Goal: Check status

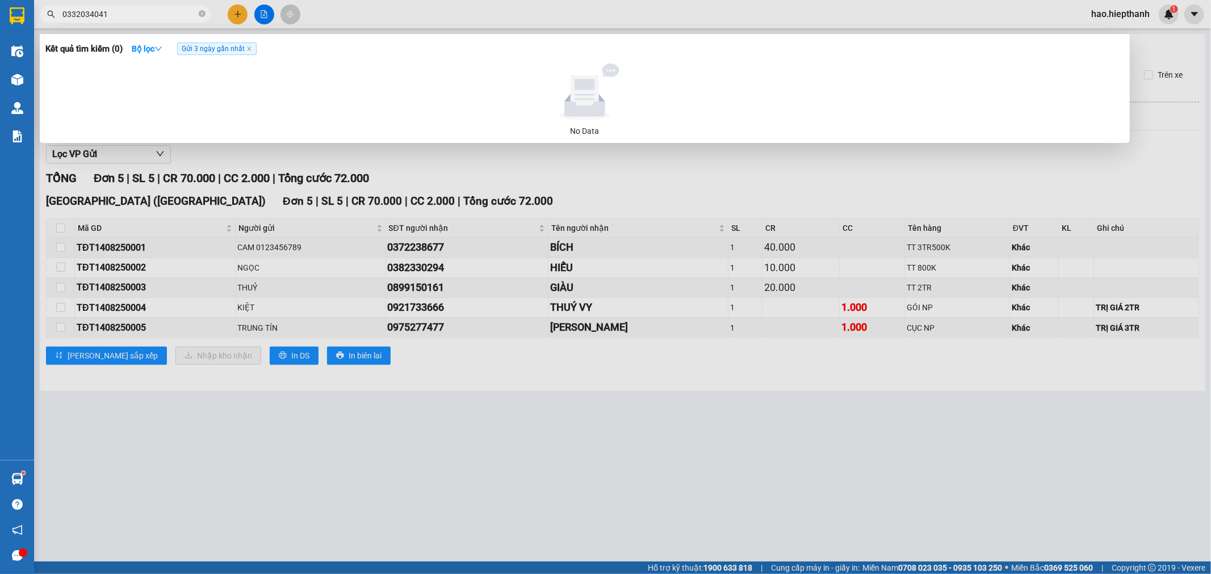
click at [176, 10] on input "0332034041" at bounding box center [129, 14] width 134 height 12
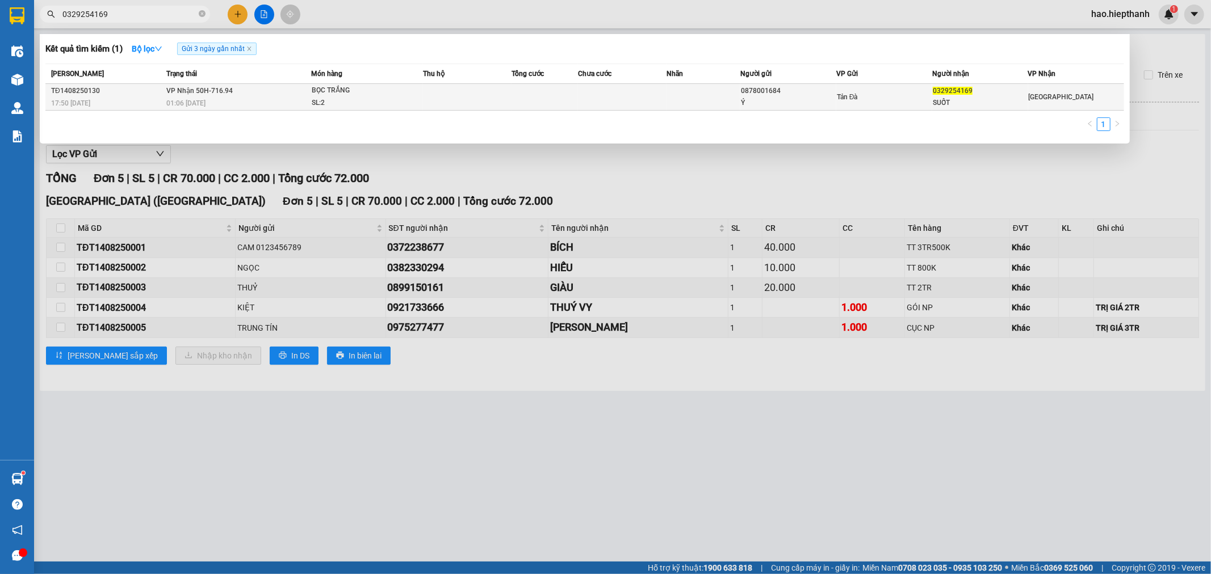
type input "0329254169"
click at [259, 104] on div "01:06 [DATE]" at bounding box center [238, 103] width 144 height 12
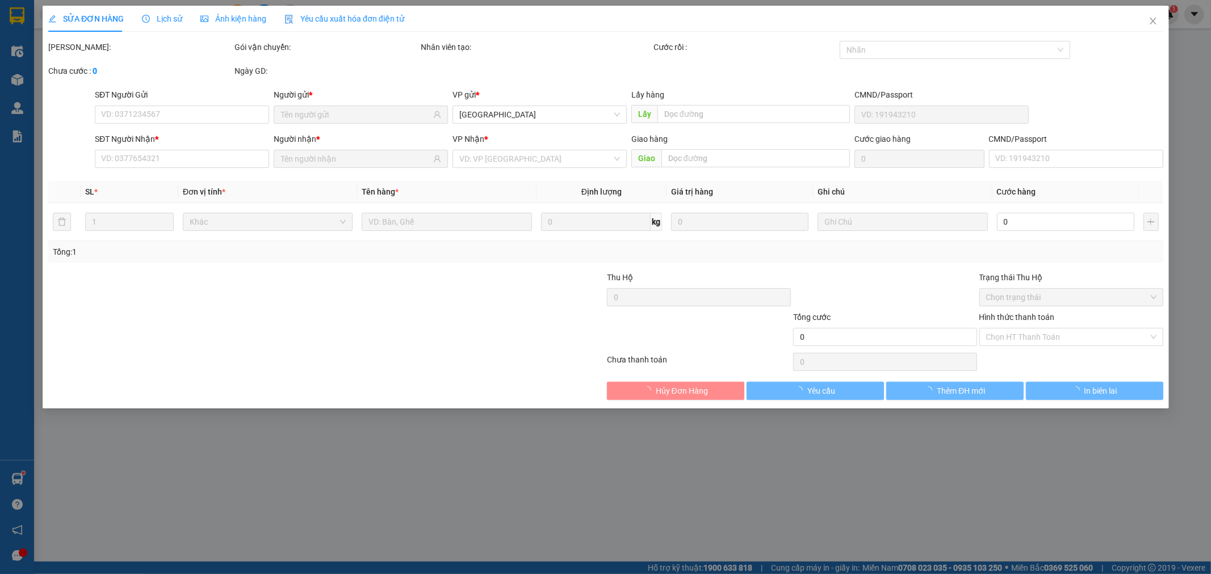
type input "0878001684"
type input "Ý"
type input "0329254169"
type input "SUỐT"
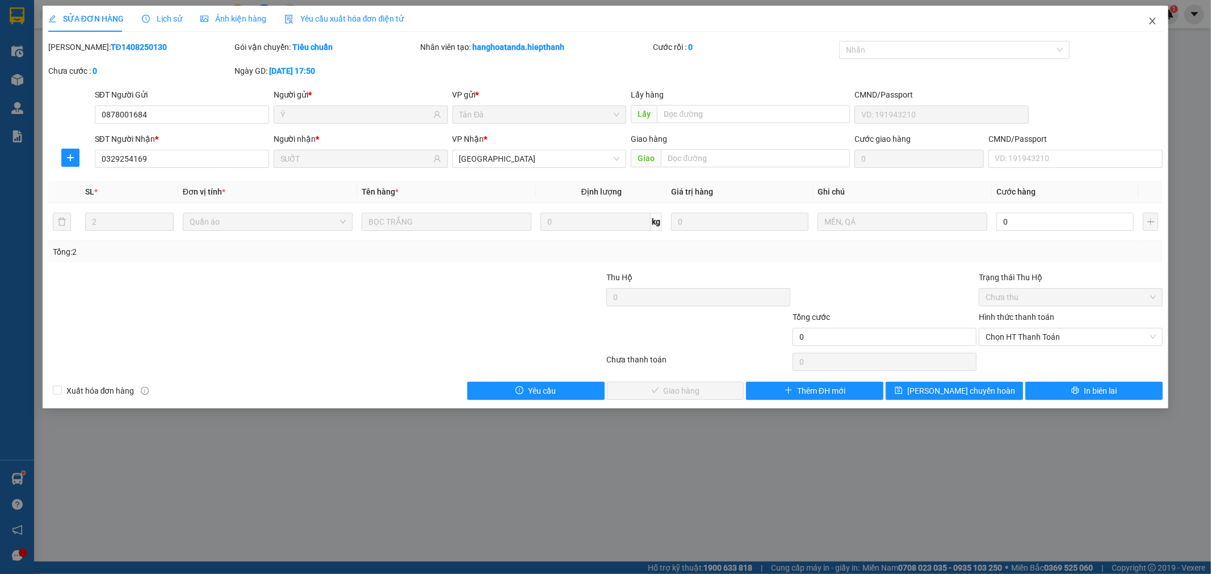
click at [1160, 18] on span "Close" at bounding box center [1152, 22] width 32 height 32
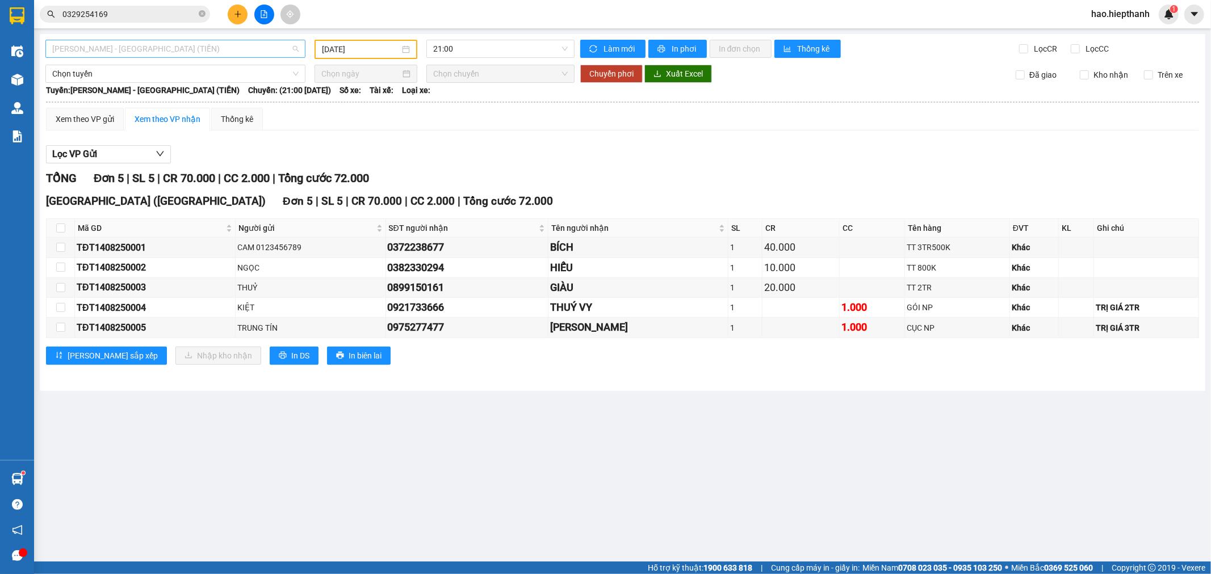
click at [183, 52] on span "[PERSON_NAME] - [GEOGRAPHIC_DATA] (TIỀN)" at bounding box center [175, 48] width 246 height 17
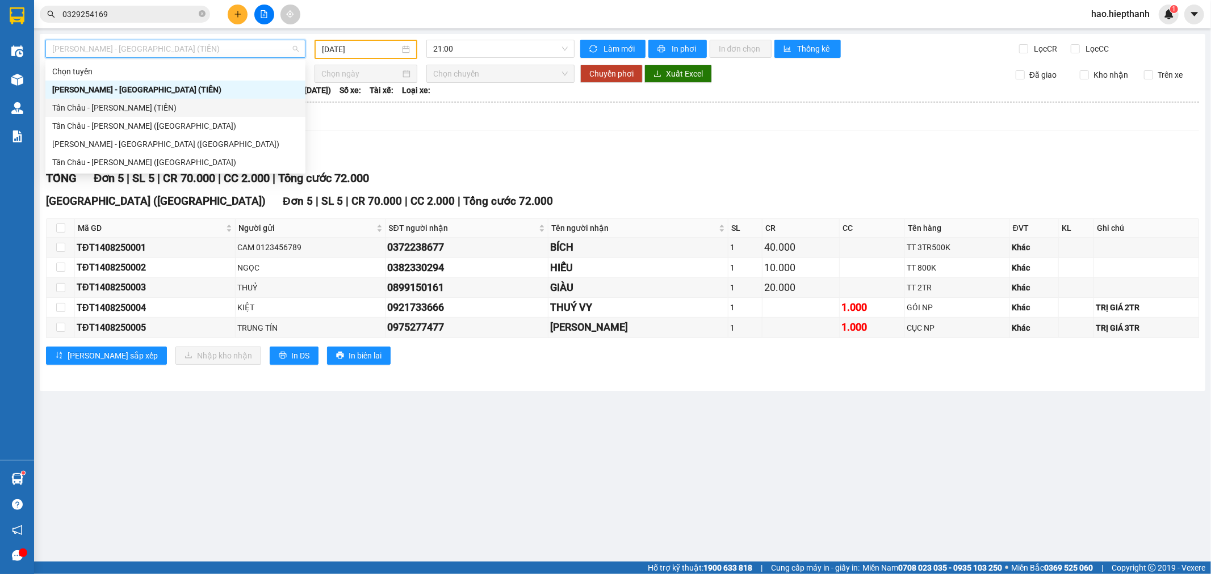
click at [122, 106] on div "Tân Châu - [PERSON_NAME] (TIỀN)" at bounding box center [175, 108] width 246 height 12
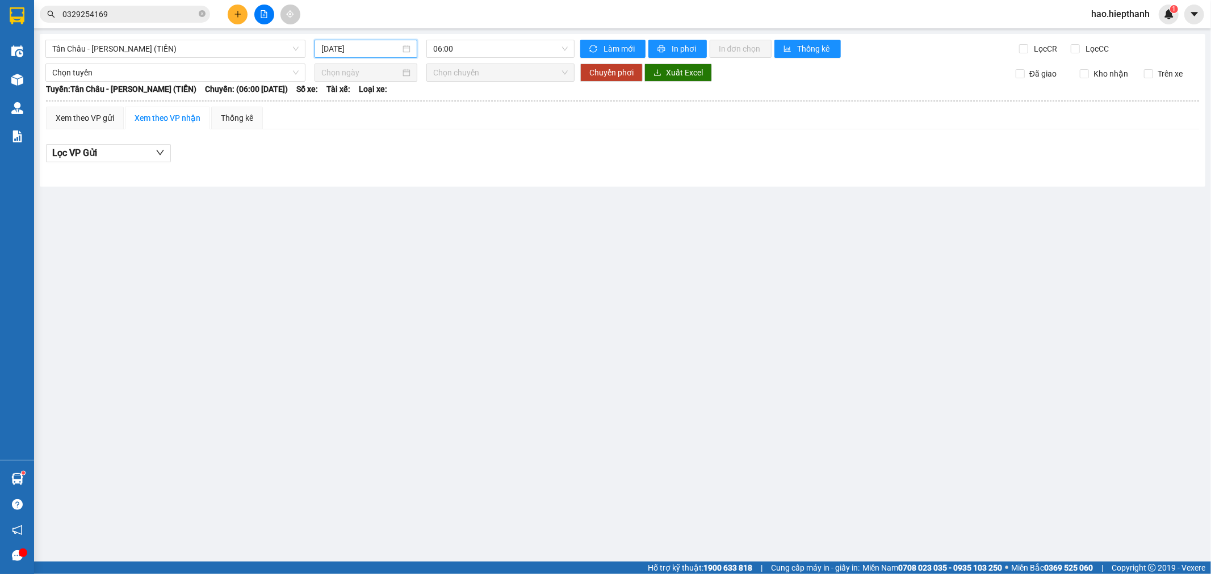
click at [371, 47] on input "[DATE]" at bounding box center [360, 49] width 79 height 12
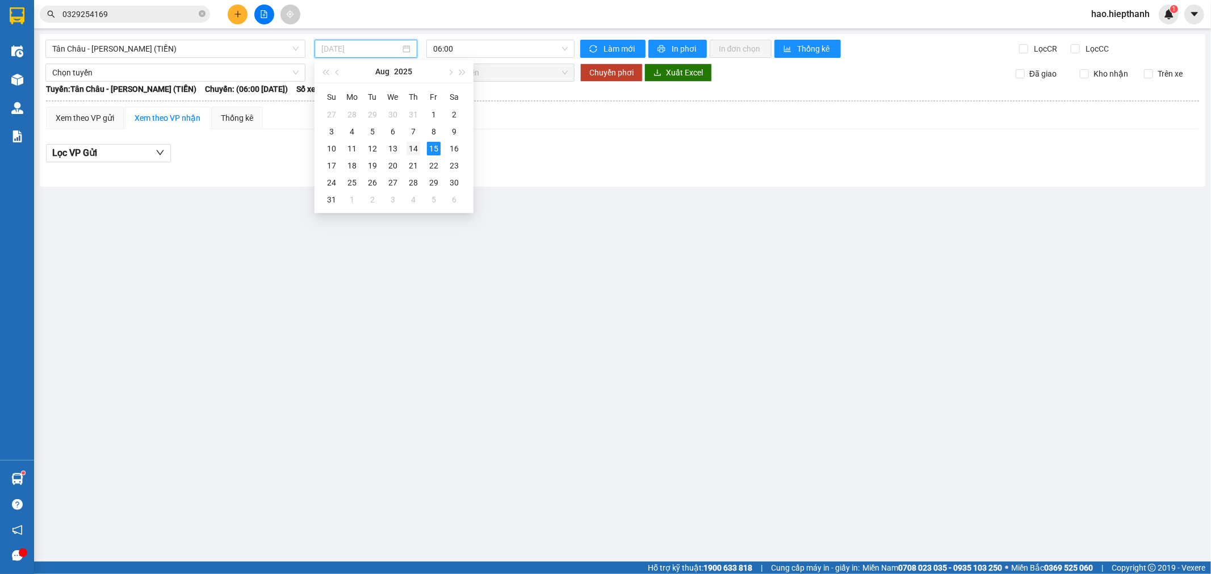
click at [405, 149] on td "14" at bounding box center [413, 148] width 20 height 17
type input "[DATE]"
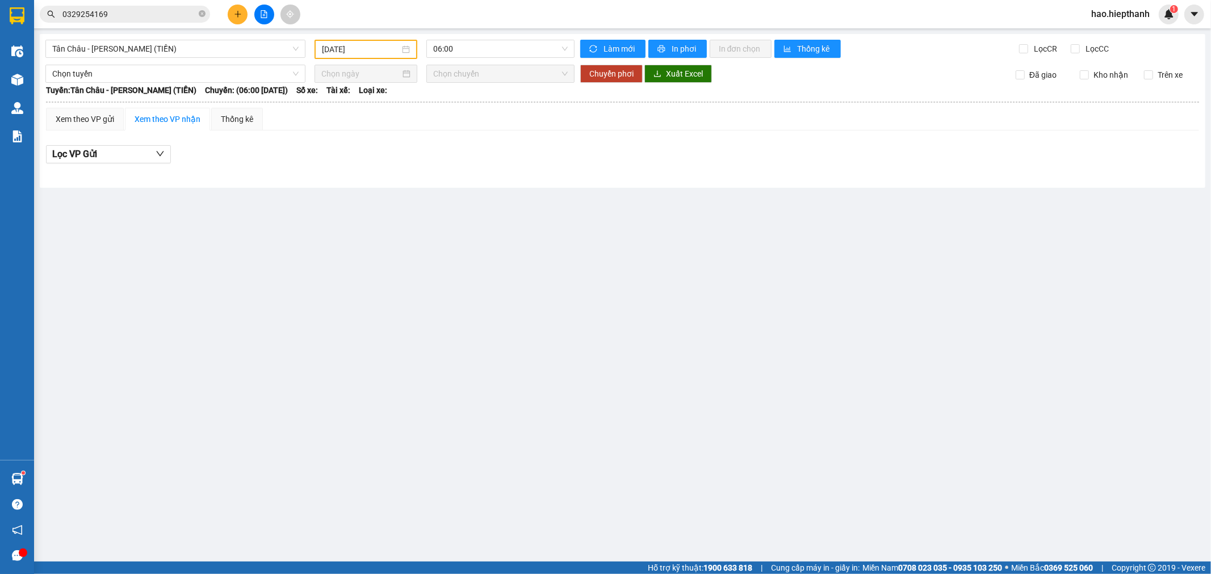
click at [494, 29] on main "[GEOGRAPHIC_DATA] - [GEOGRAPHIC_DATA] (TIỀN) [DATE] 06:00 Làm mới In phơi In đơ…" at bounding box center [605, 281] width 1211 height 562
click at [490, 47] on span "06:00" at bounding box center [500, 48] width 134 height 17
click at [462, 179] on div "22:00" at bounding box center [477, 180] width 89 height 12
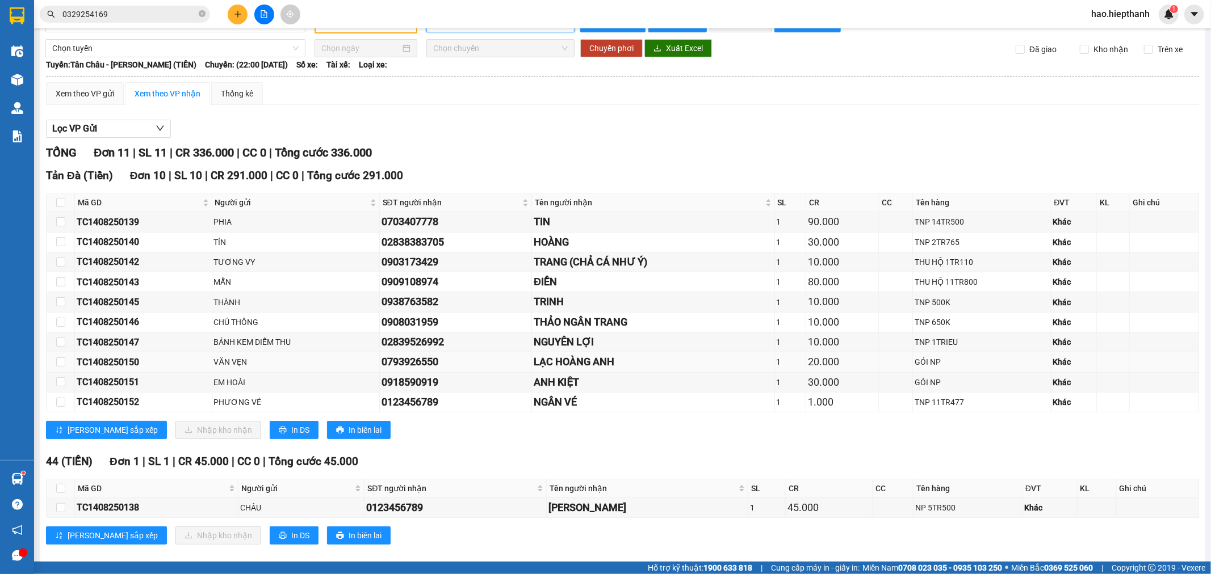
scroll to position [40, 0]
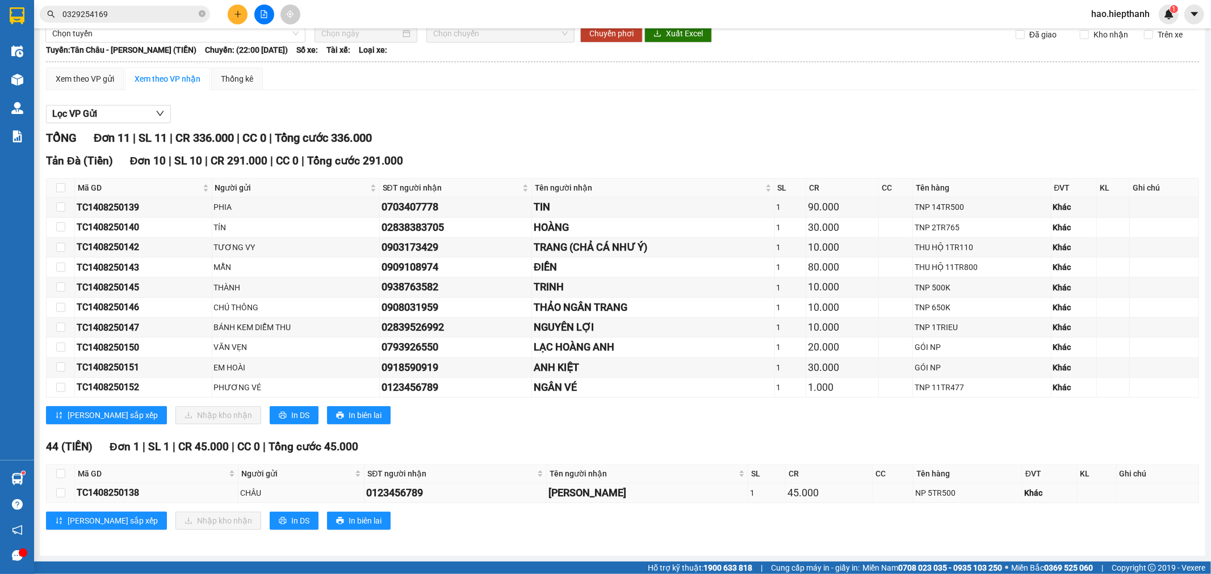
click at [834, 494] on div "45.000" at bounding box center [828, 493] width 83 height 16
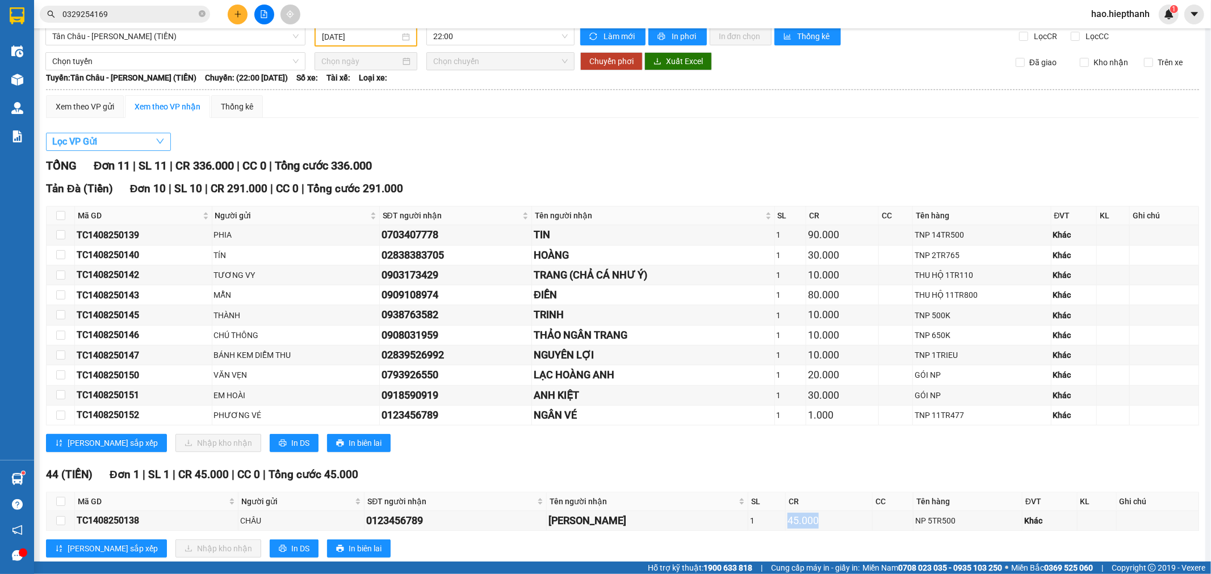
scroll to position [0, 0]
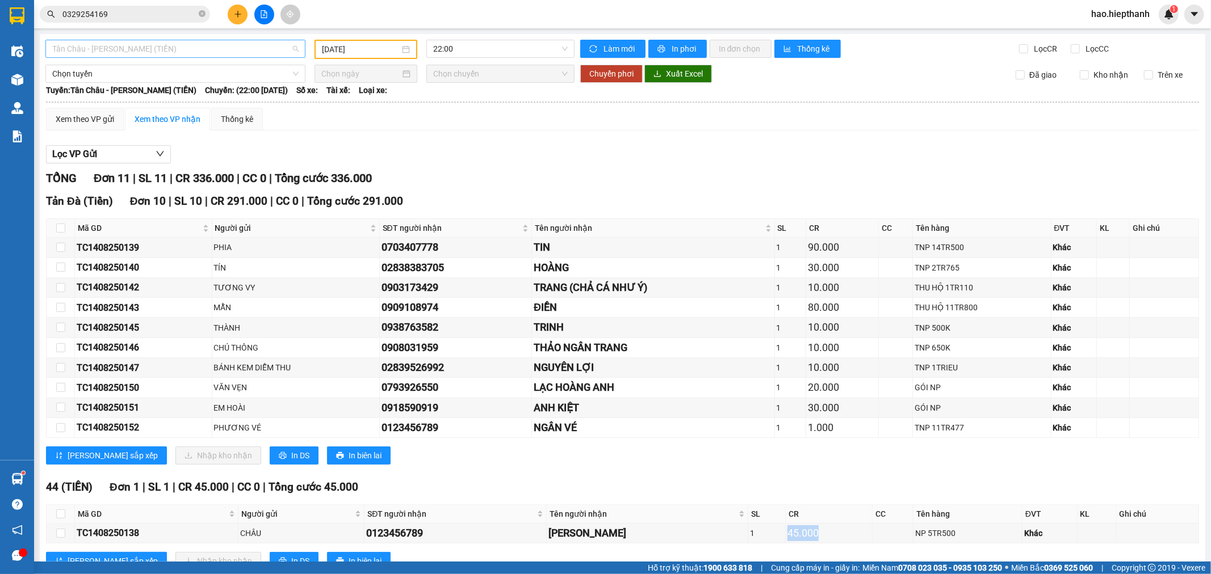
drag, startPoint x: 178, startPoint y: 45, endPoint x: 104, endPoint y: 77, distance: 79.8
click at [178, 46] on span "Tân Châu - [PERSON_NAME] (TIỀN)" at bounding box center [175, 48] width 246 height 17
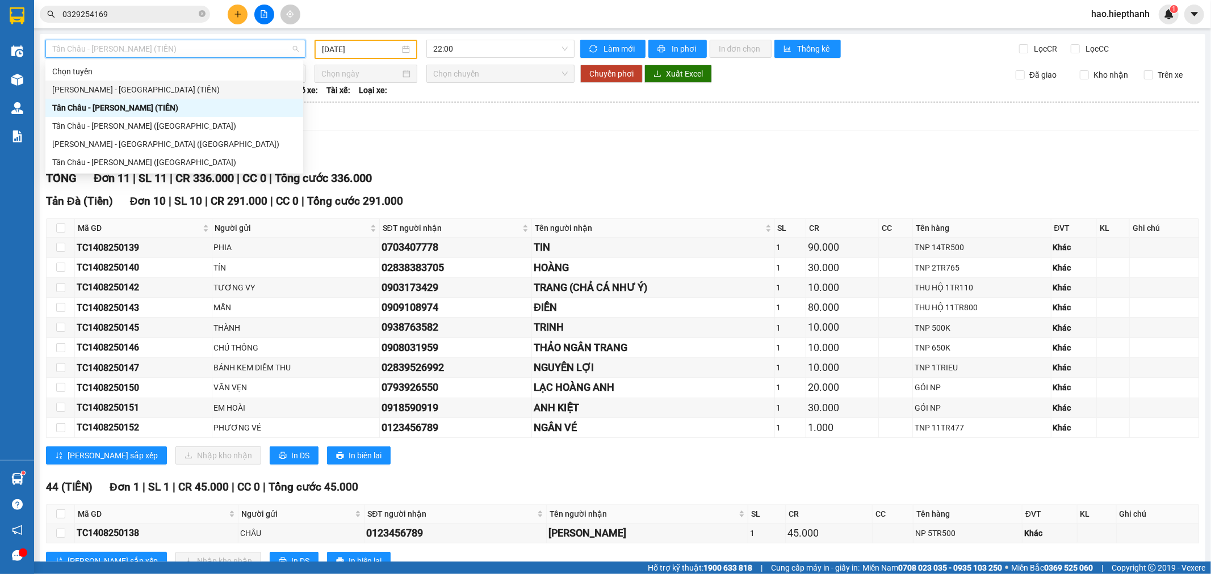
click at [89, 90] on div "[PERSON_NAME] - [GEOGRAPHIC_DATA] (TIỀN)" at bounding box center [174, 89] width 244 height 12
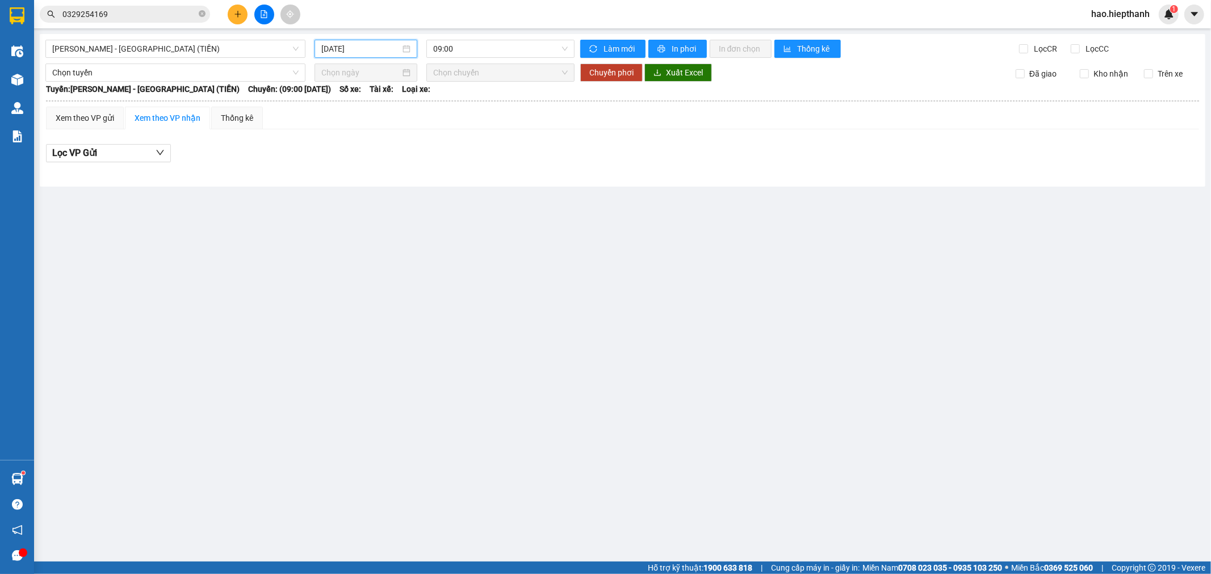
click at [396, 48] on input "[DATE]" at bounding box center [360, 49] width 79 height 12
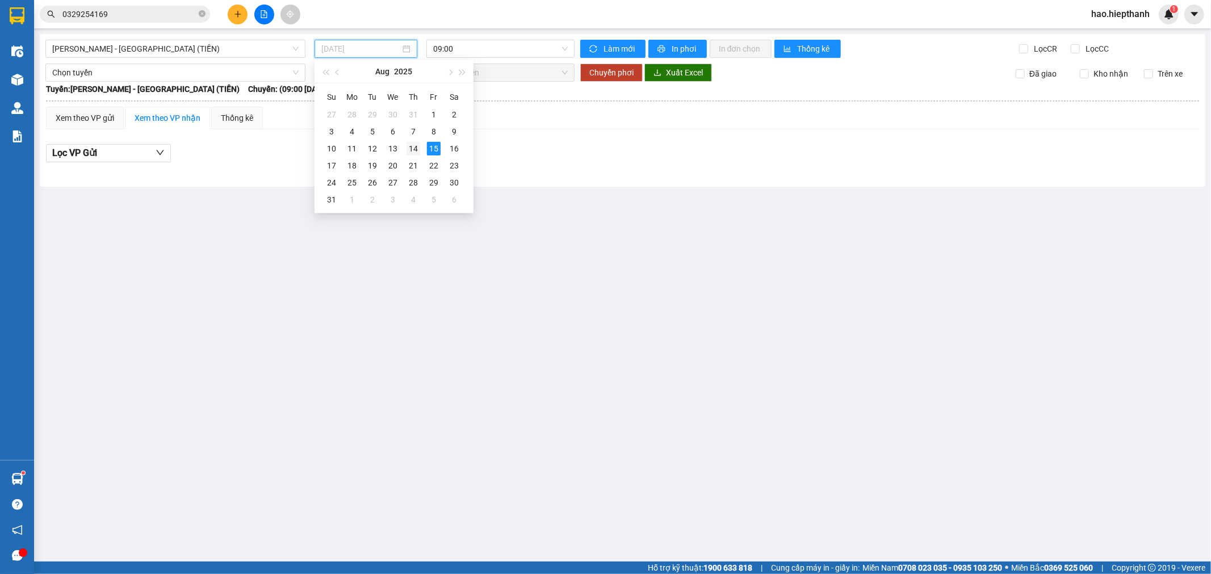
click at [409, 149] on div "14" at bounding box center [413, 149] width 14 height 14
type input "[DATE]"
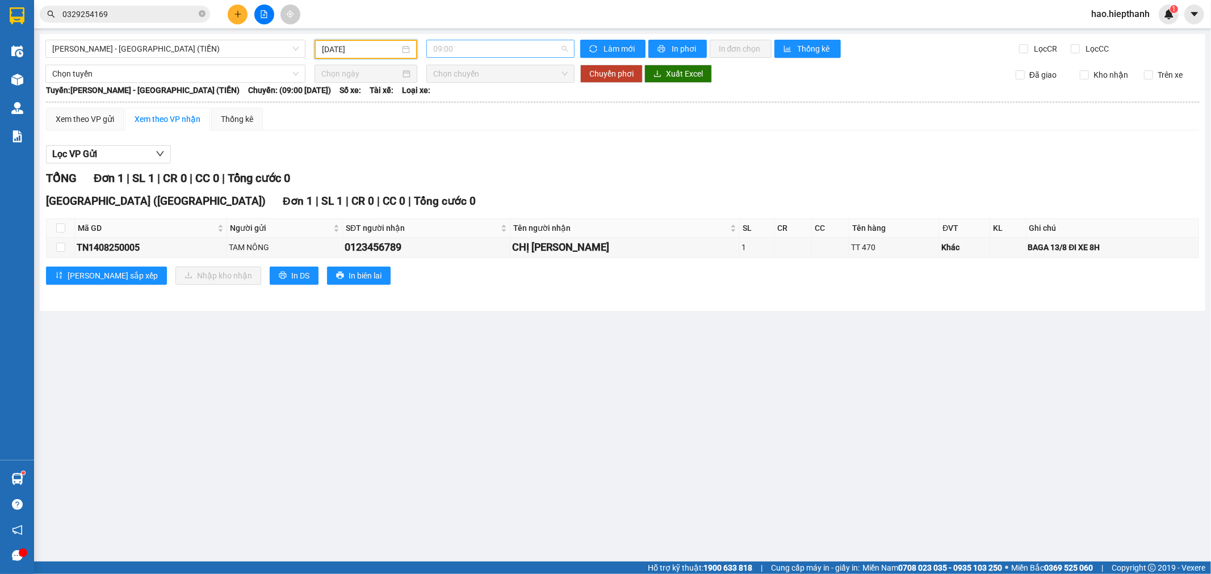
click at [473, 47] on span "09:00" at bounding box center [500, 48] width 134 height 17
click at [476, 128] on div "21:00" at bounding box center [477, 126] width 89 height 12
